Goal: Task Accomplishment & Management: Complete application form

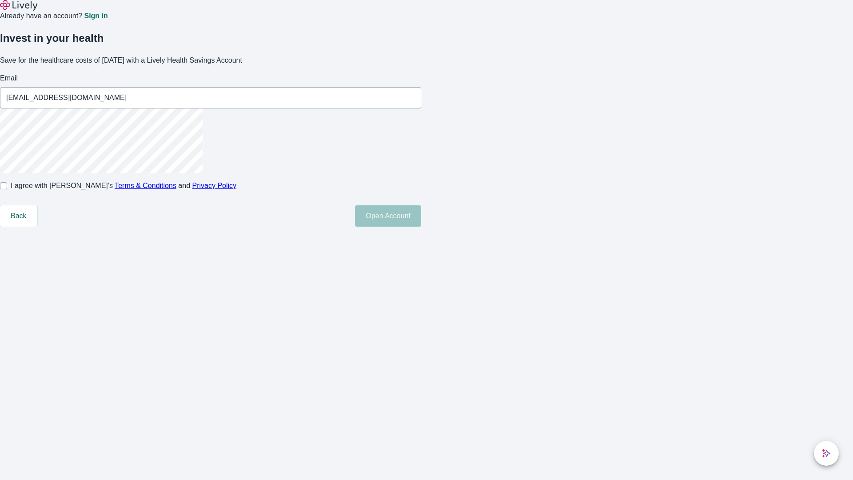
click at [7, 189] on input "I agree with Lively’s Terms & Conditions and Privacy Policy" at bounding box center [3, 185] width 7 height 7
checkbox input "true"
click at [421, 227] on button "Open Account" at bounding box center [388, 215] width 66 height 21
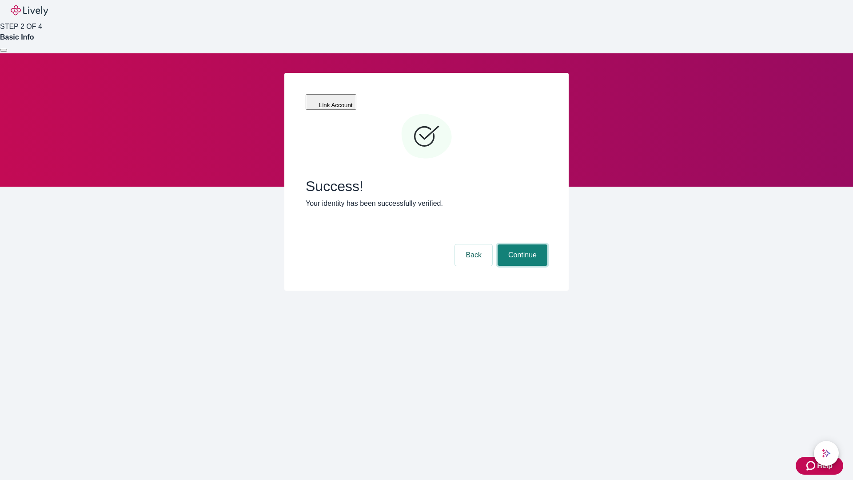
click at [521, 244] on button "Continue" at bounding box center [522, 254] width 50 height 21
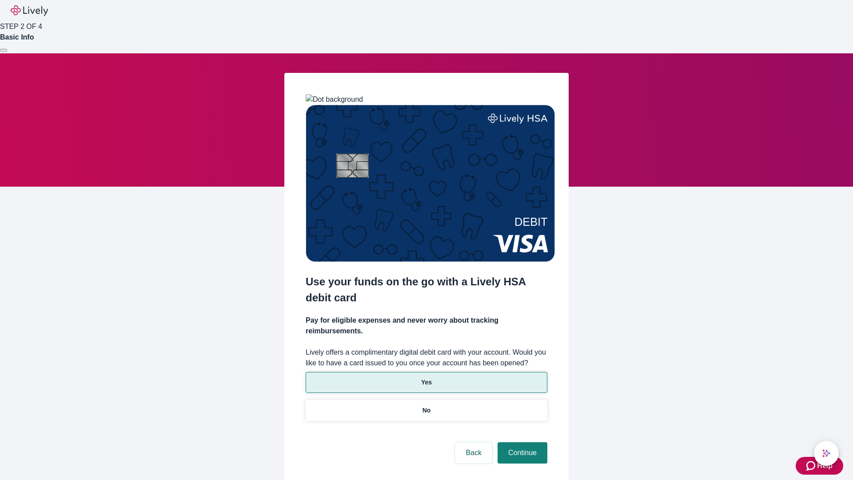
click at [426, 378] on p "Yes" at bounding box center [426, 382] width 11 height 9
click at [521, 442] on button "Continue" at bounding box center [522, 452] width 50 height 21
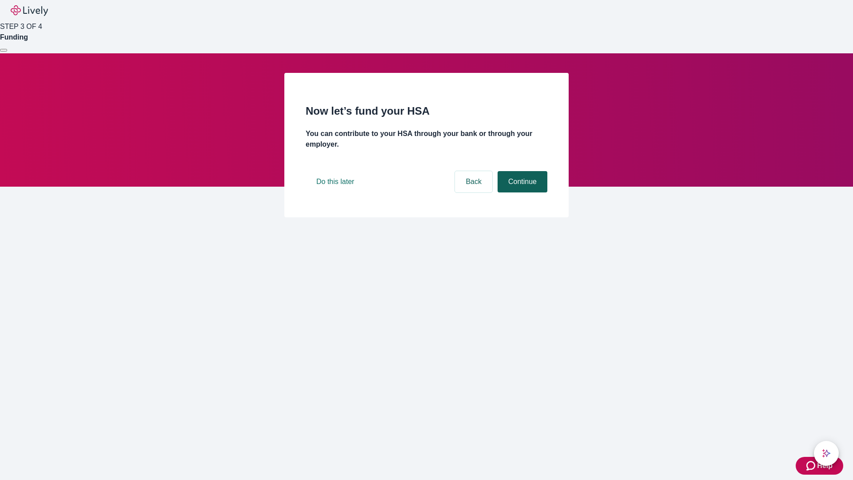
click at [521, 192] on button "Continue" at bounding box center [522, 181] width 50 height 21
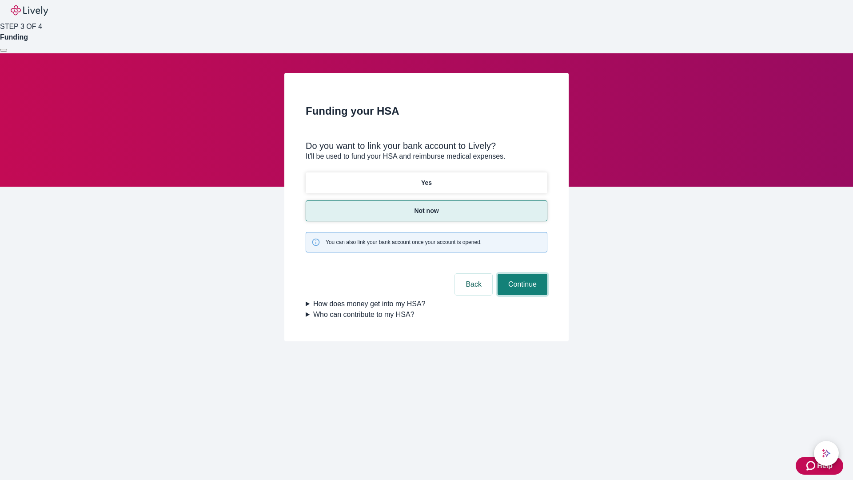
click at [521, 274] on button "Continue" at bounding box center [522, 284] width 50 height 21
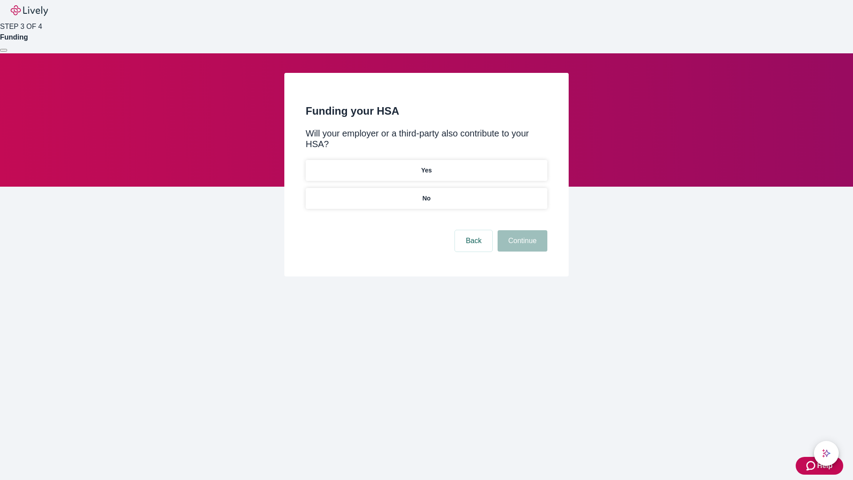
click at [426, 194] on p "No" at bounding box center [426, 198] width 8 height 9
click at [521, 230] on button "Continue" at bounding box center [522, 240] width 50 height 21
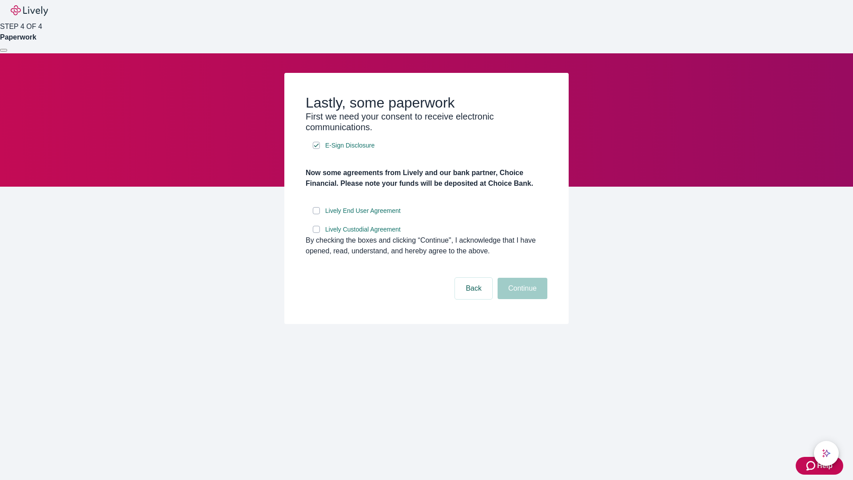
click at [316, 214] on input "Lively End User Agreement" at bounding box center [316, 210] width 7 height 7
checkbox input "true"
click at [316, 233] on input "Lively Custodial Agreement" at bounding box center [316, 229] width 7 height 7
checkbox input "true"
click at [521, 299] on button "Continue" at bounding box center [522, 288] width 50 height 21
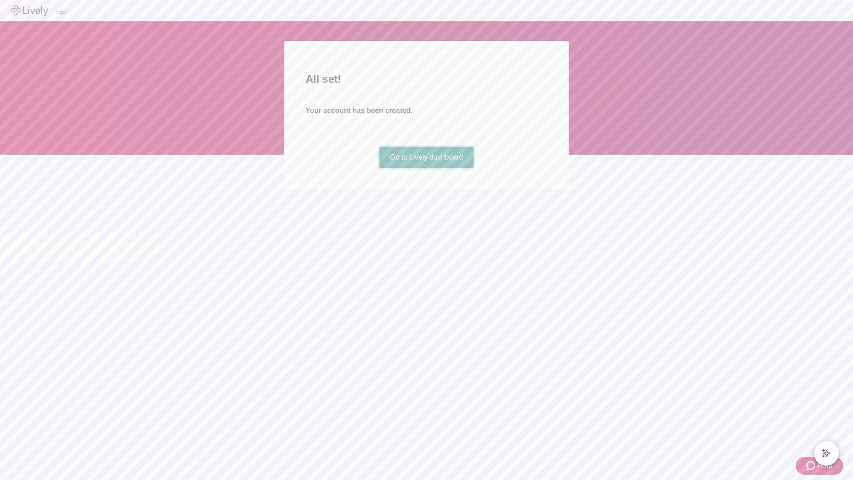
click at [426, 168] on link "Go to Lively dashboard" at bounding box center [426, 157] width 95 height 21
